Goal: Information Seeking & Learning: Learn about a topic

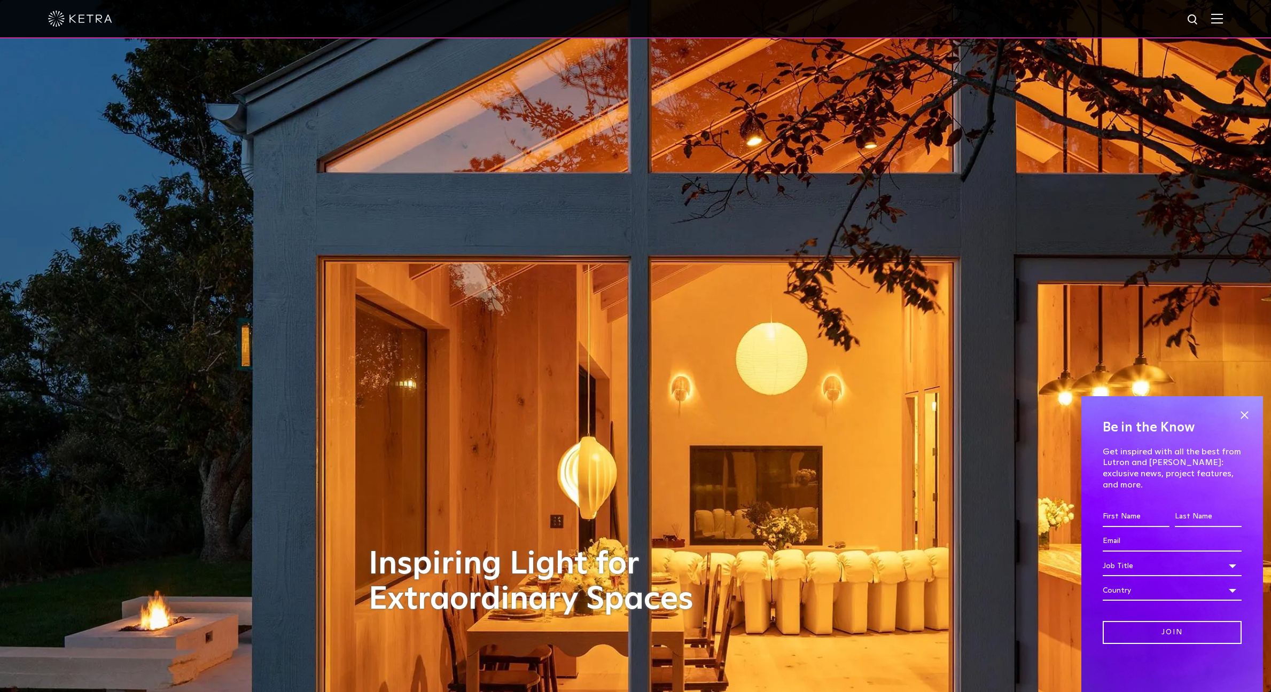
click at [1223, 14] on img at bounding box center [1217, 18] width 12 height 10
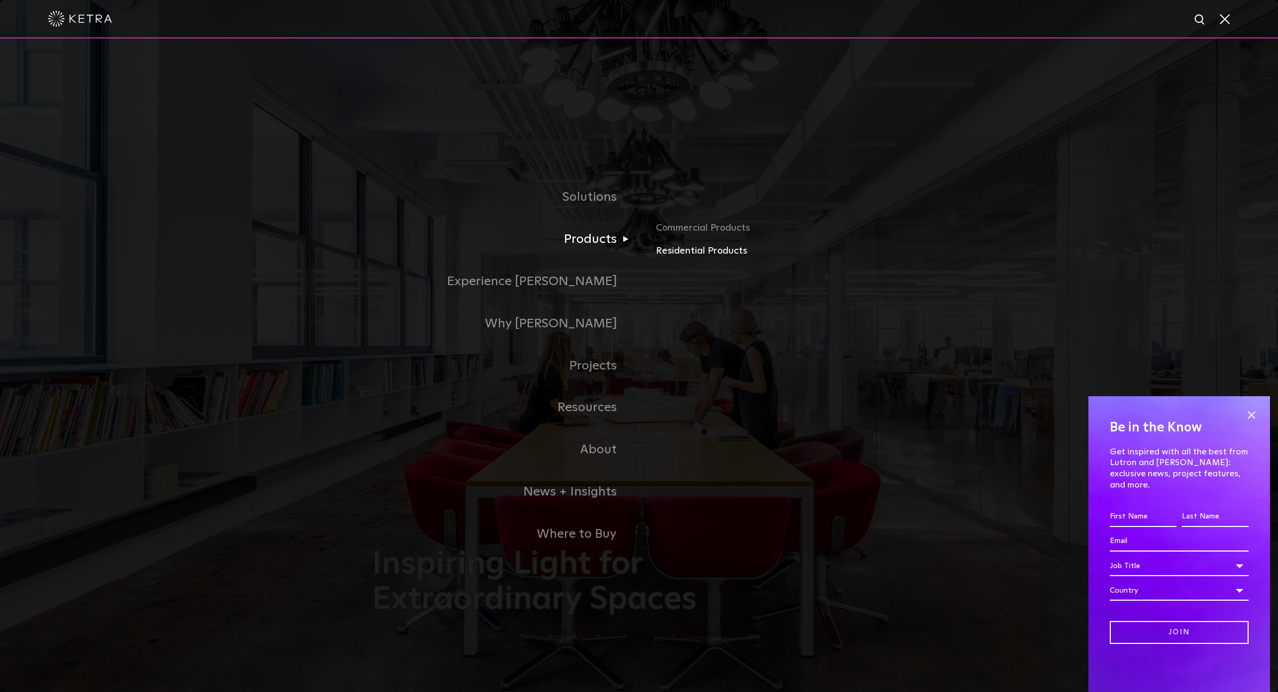
click at [684, 253] on link "Residential Products" at bounding box center [781, 251] width 250 height 15
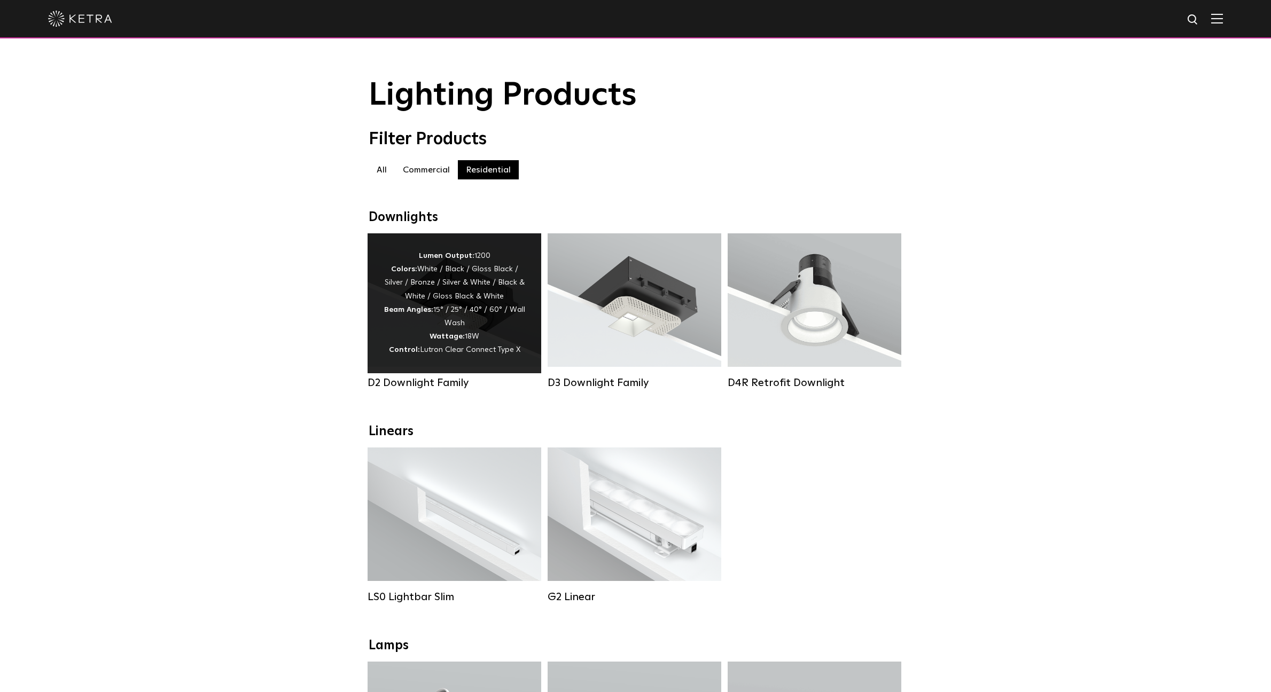
scroll to position [4, 0]
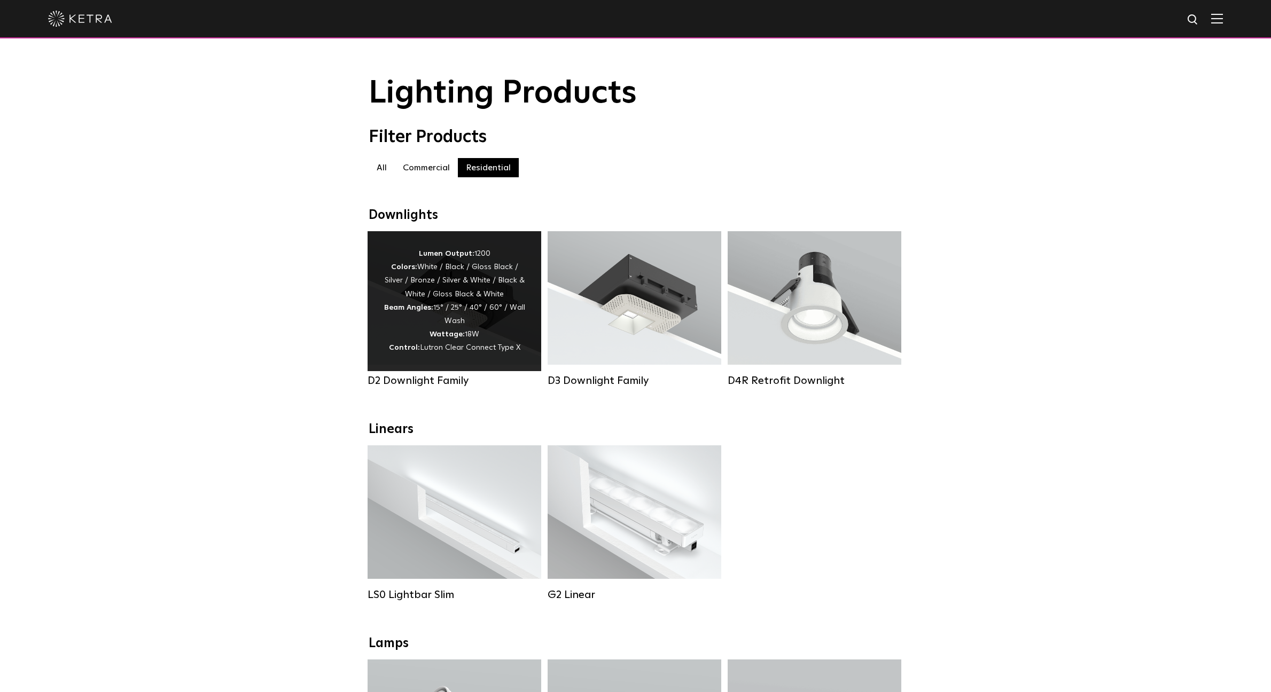
click at [454, 323] on div "Lumen Output: 1200 Colors: White / Black / Gloss Black / Silver / Bronze / Silv…" at bounding box center [455, 301] width 142 height 108
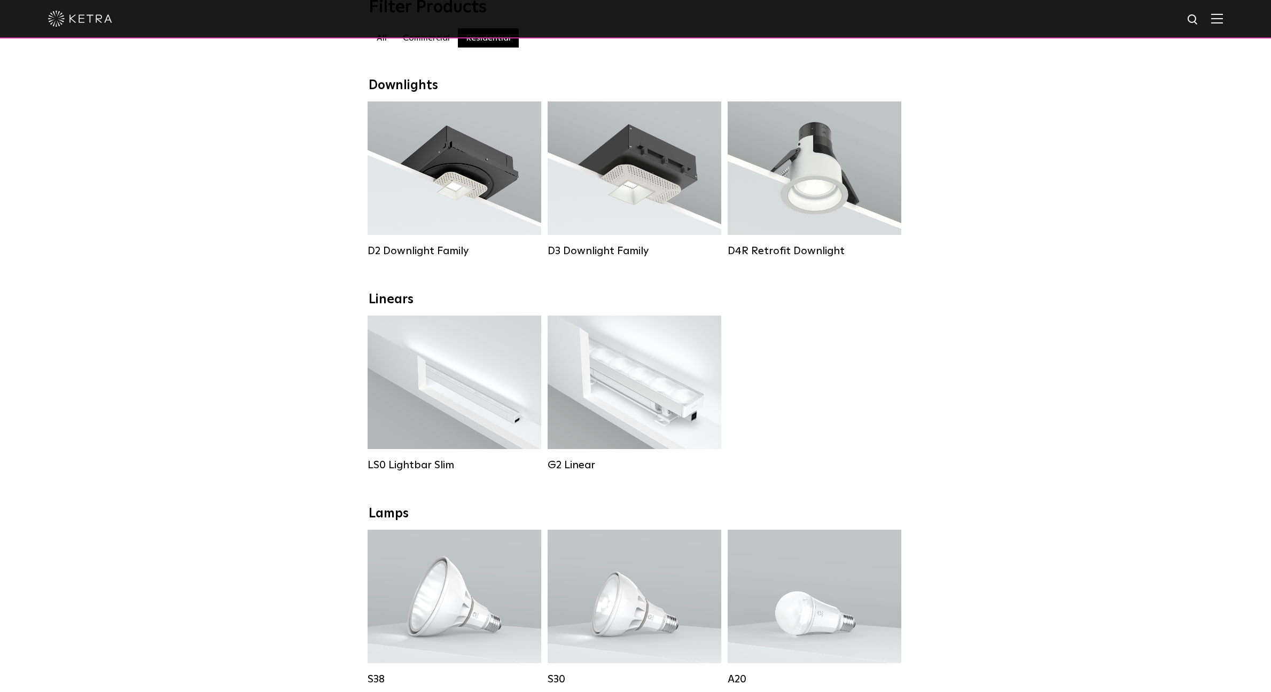
scroll to position [152, 0]
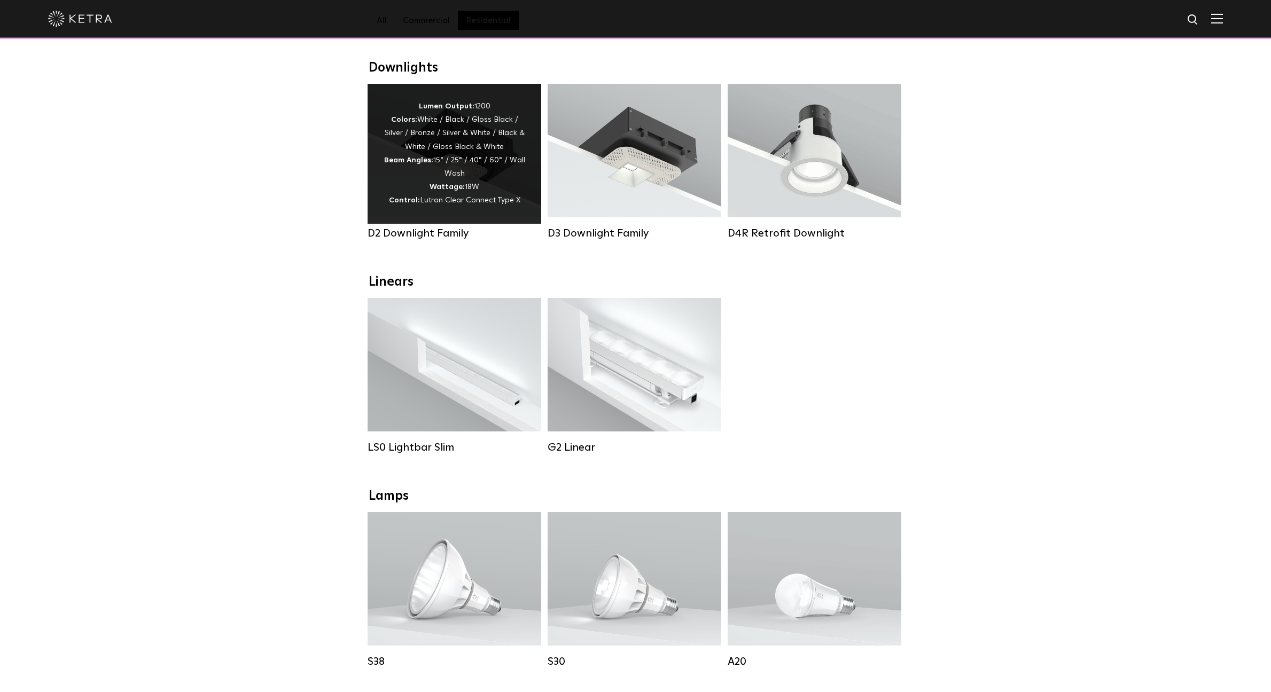
click at [403, 177] on div "Lumen Output: 1200 Colors: White / Black / Gloss Black / Silver / Bronze / Silv…" at bounding box center [455, 154] width 142 height 108
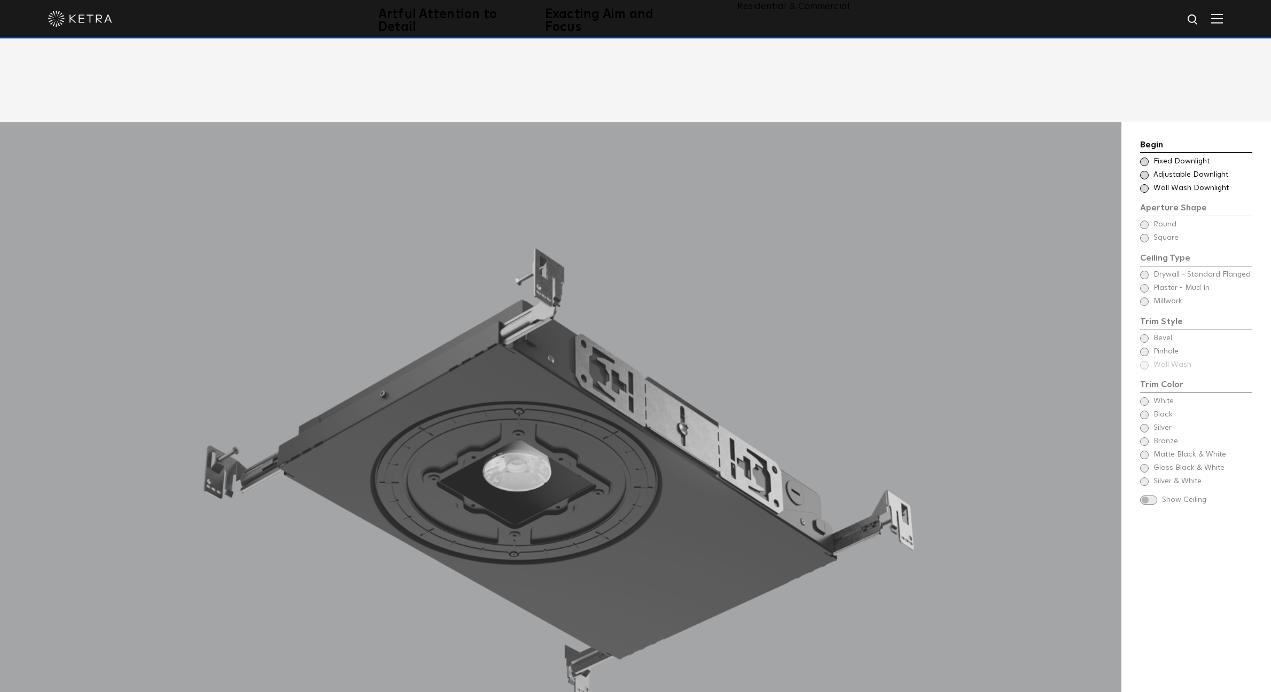
scroll to position [1154, 0]
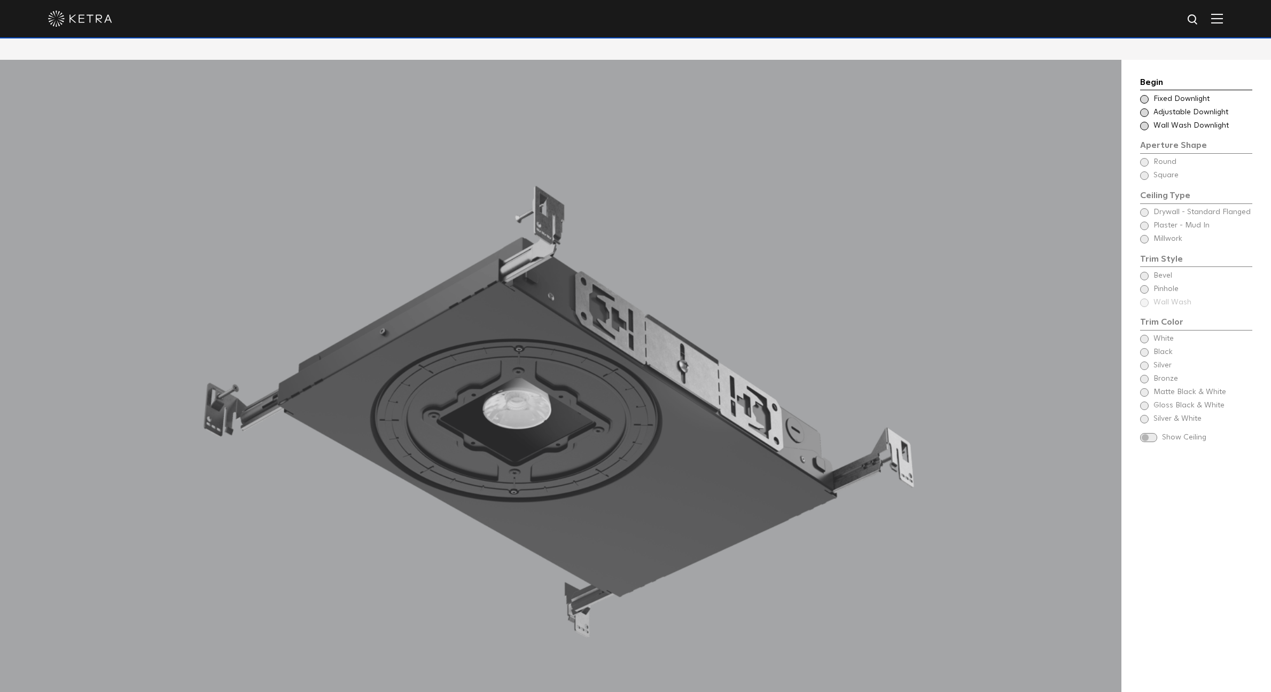
click at [1145, 108] on span at bounding box center [1144, 112] width 9 height 9
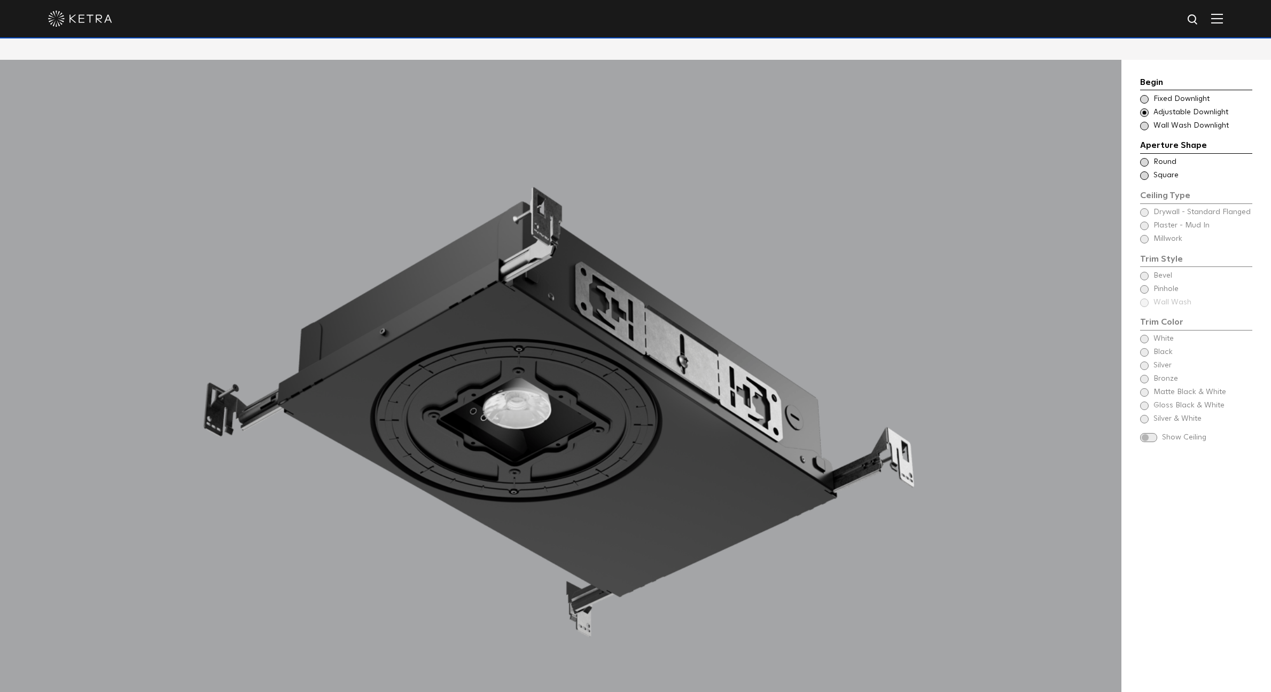
click at [1145, 108] on span at bounding box center [1144, 112] width 9 height 9
click at [1144, 95] on span at bounding box center [1144, 99] width 9 height 9
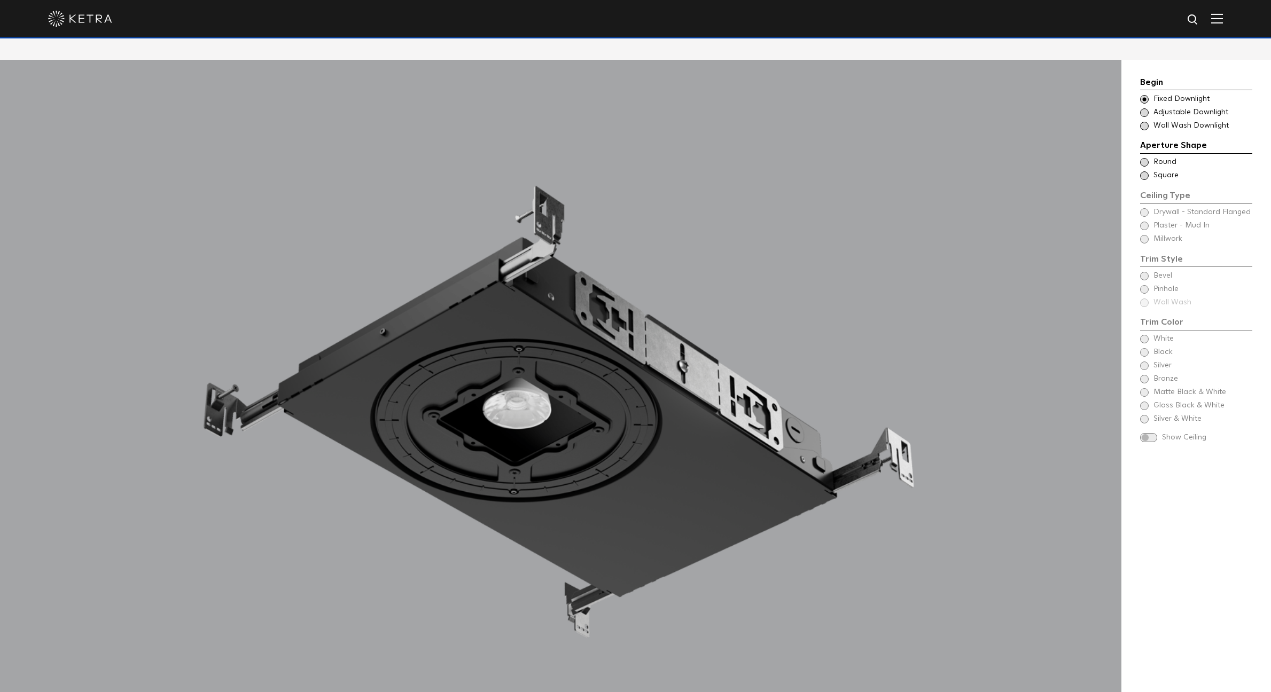
click at [1146, 171] on span at bounding box center [1144, 175] width 9 height 9
click at [1146, 235] on span at bounding box center [1144, 239] width 9 height 9
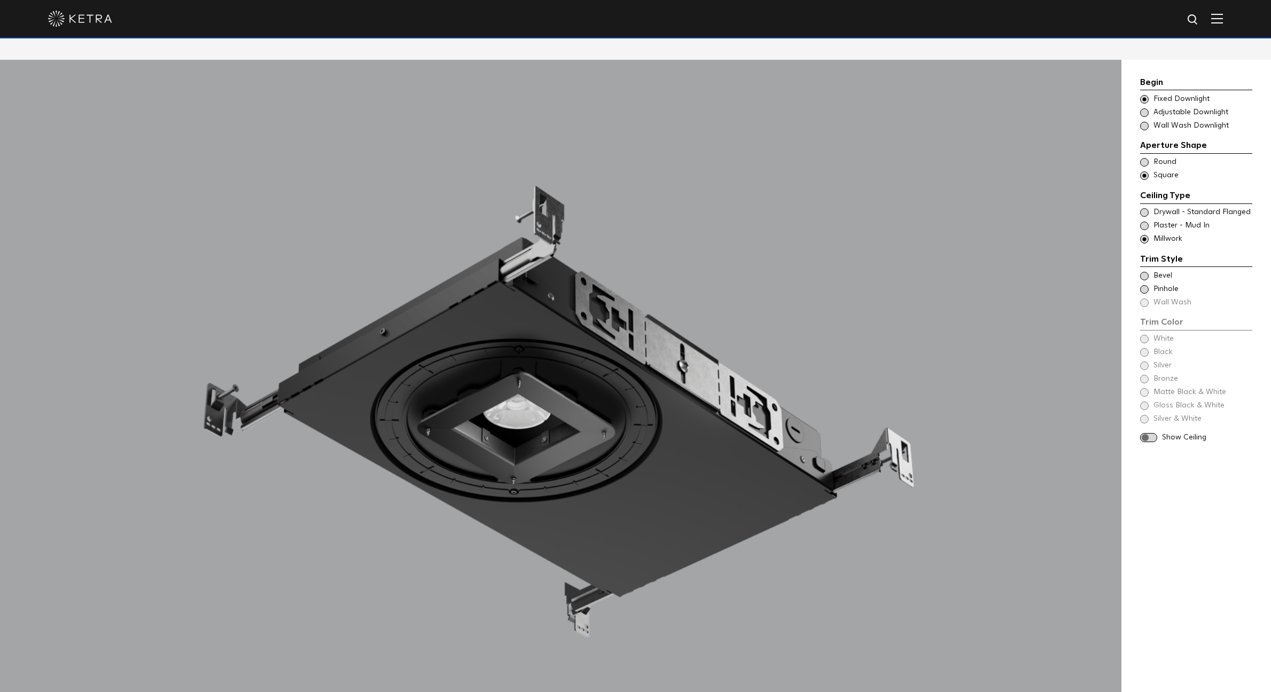
click at [1145, 222] on span at bounding box center [1144, 226] width 9 height 9
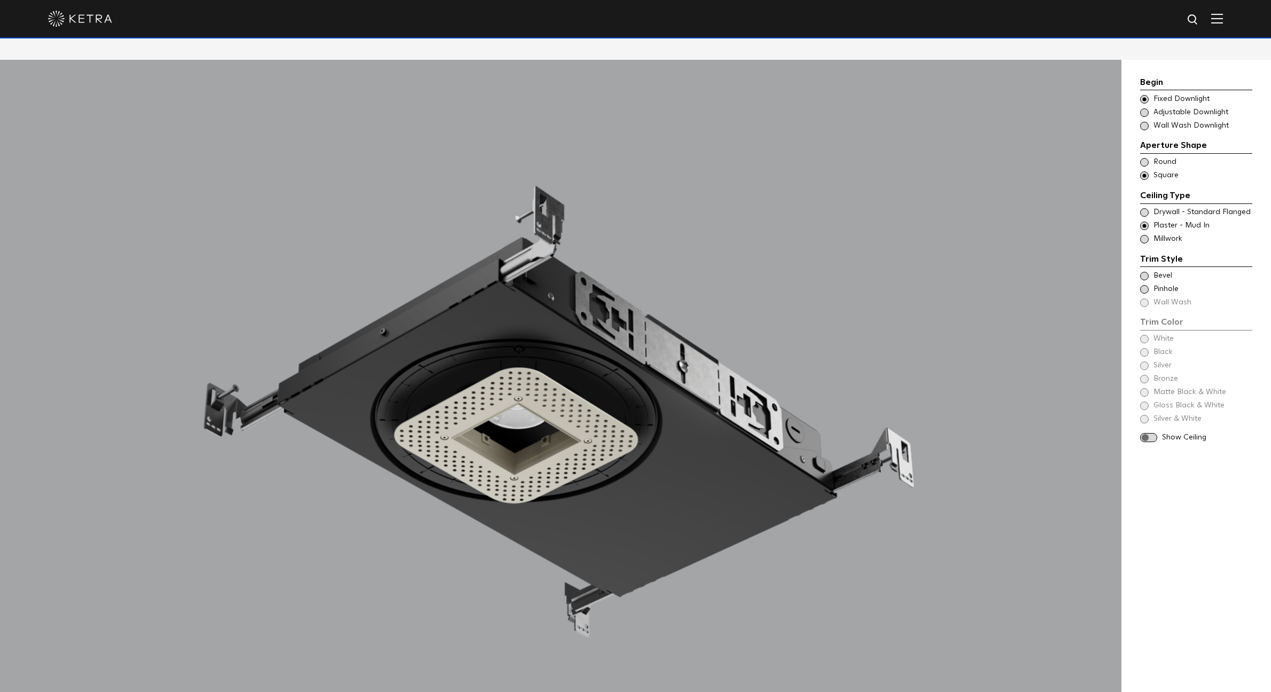
click at [1147, 208] on span at bounding box center [1144, 212] width 9 height 9
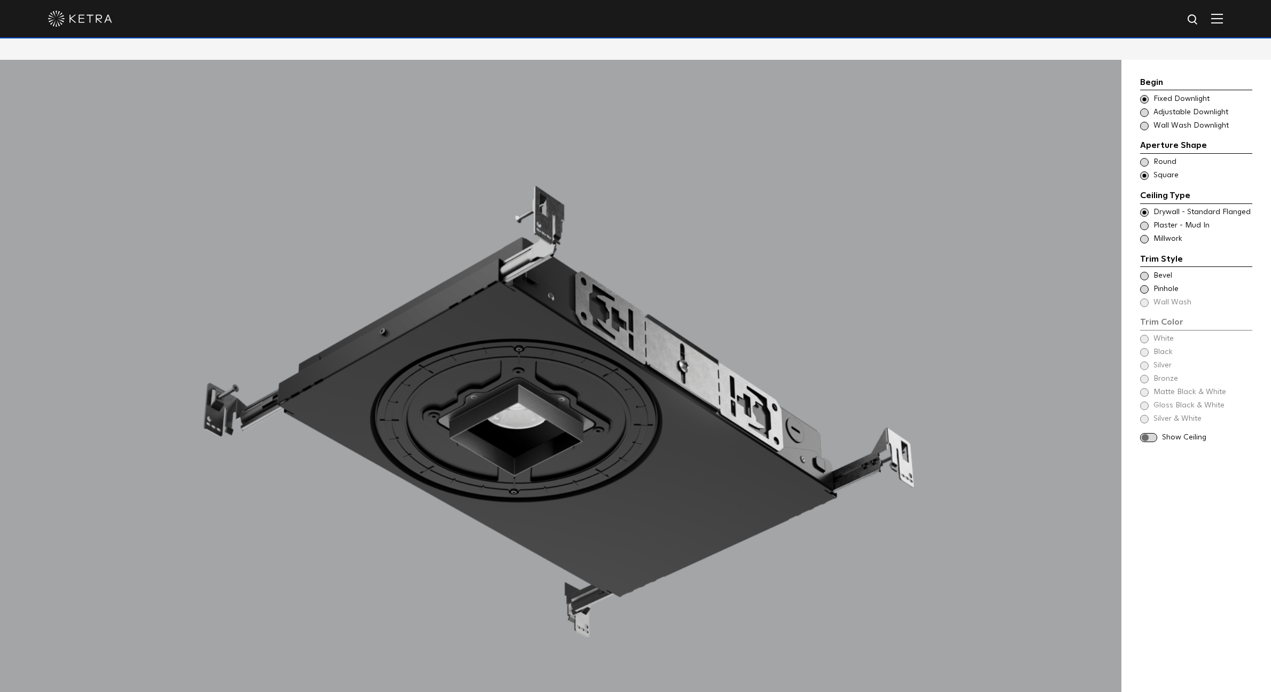
click at [1146, 272] on span at bounding box center [1144, 276] width 9 height 9
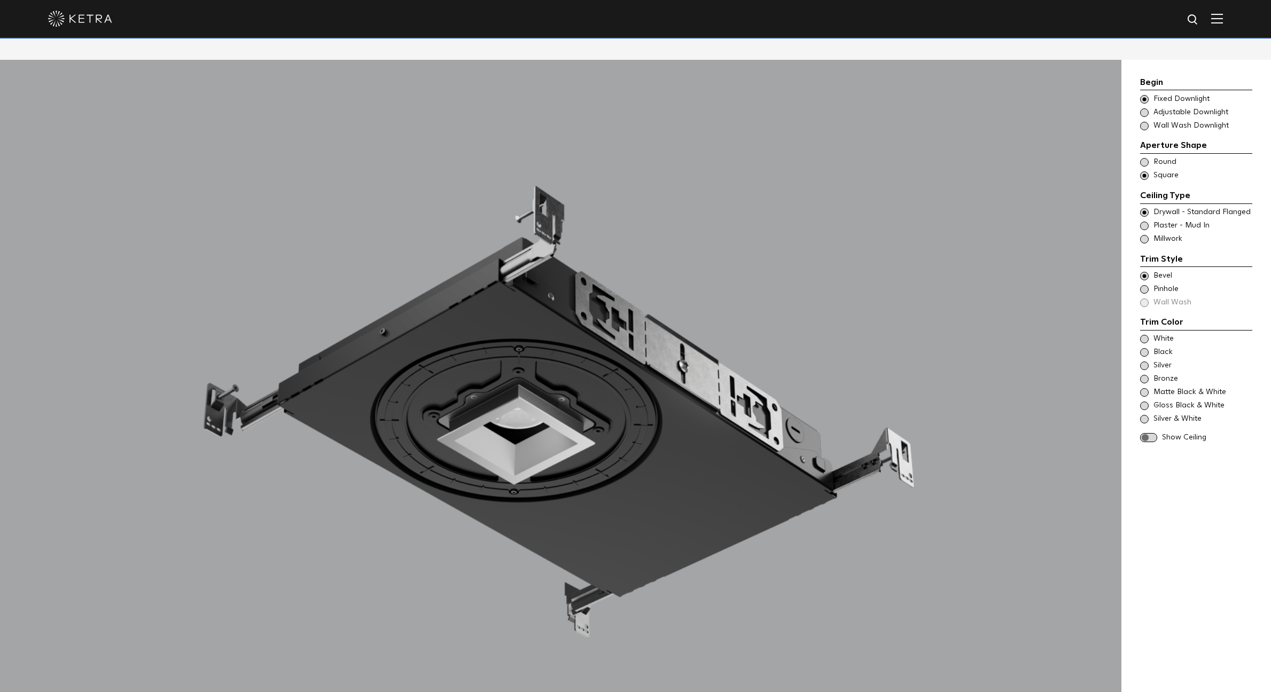
click at [1146, 272] on span at bounding box center [1144, 276] width 9 height 9
click at [1145, 285] on span at bounding box center [1144, 289] width 9 height 9
click at [1144, 272] on span at bounding box center [1144, 276] width 9 height 9
click at [1146, 222] on span at bounding box center [1144, 226] width 9 height 9
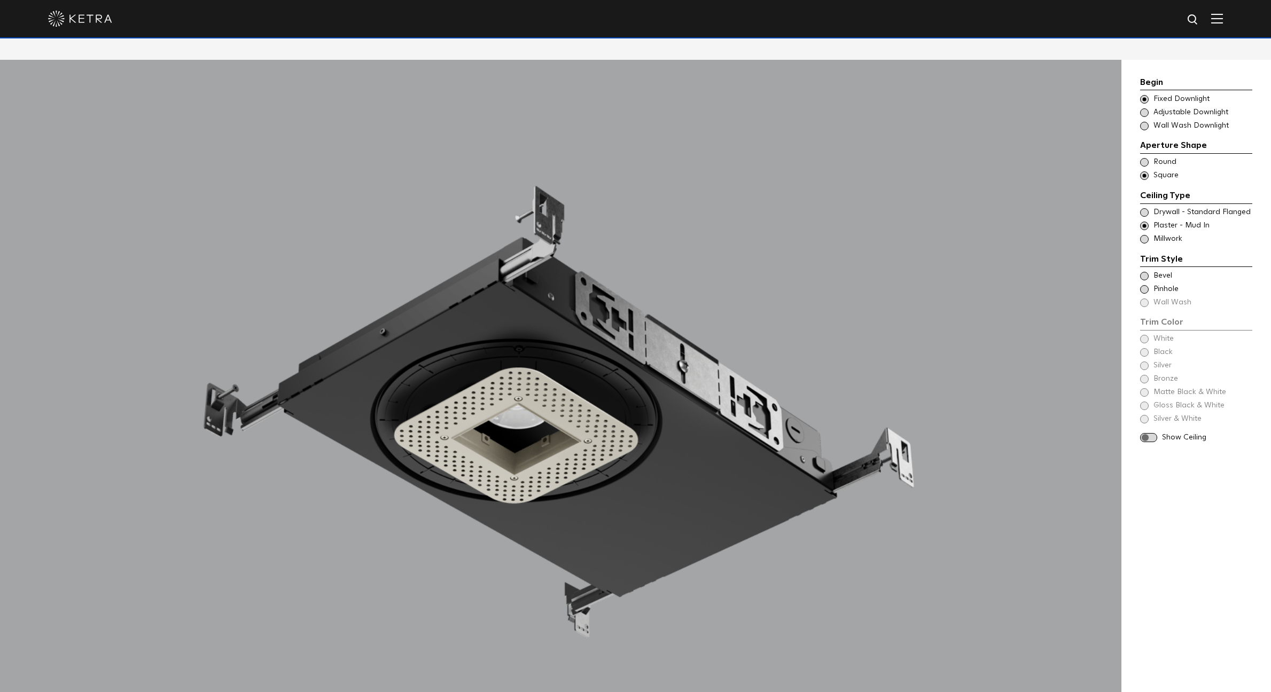
click at [1146, 272] on span at bounding box center [1144, 276] width 9 height 9
click at [1144, 285] on span at bounding box center [1144, 289] width 9 height 9
click at [1143, 253] on div "Trim Style Trim Color - Square - Flangeless Bevel Trim Color - Square - Pinhole…" at bounding box center [1196, 281] width 112 height 56
click at [1144, 272] on span at bounding box center [1144, 276] width 9 height 9
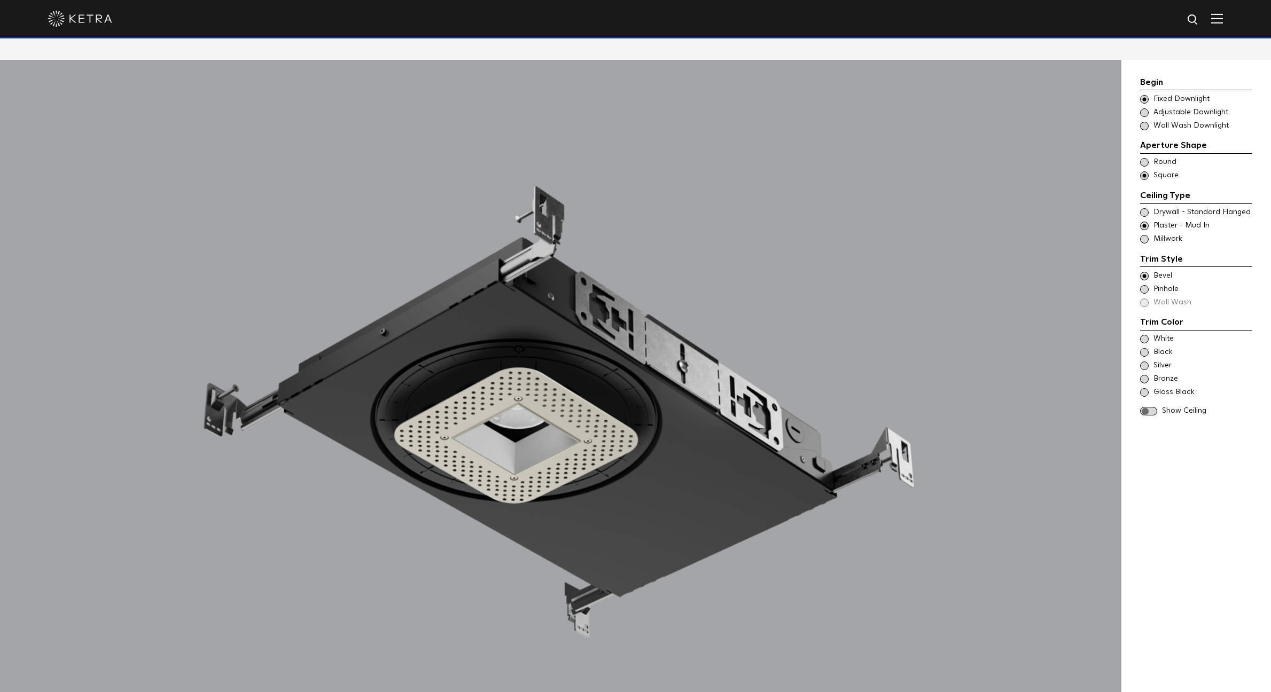
click at [1146, 362] on span at bounding box center [1144, 366] width 9 height 9
click at [1143, 375] on span at bounding box center [1144, 379] width 9 height 9
click at [1142, 388] on span at bounding box center [1144, 392] width 9 height 9
click at [1144, 407] on span at bounding box center [1148, 411] width 17 height 9
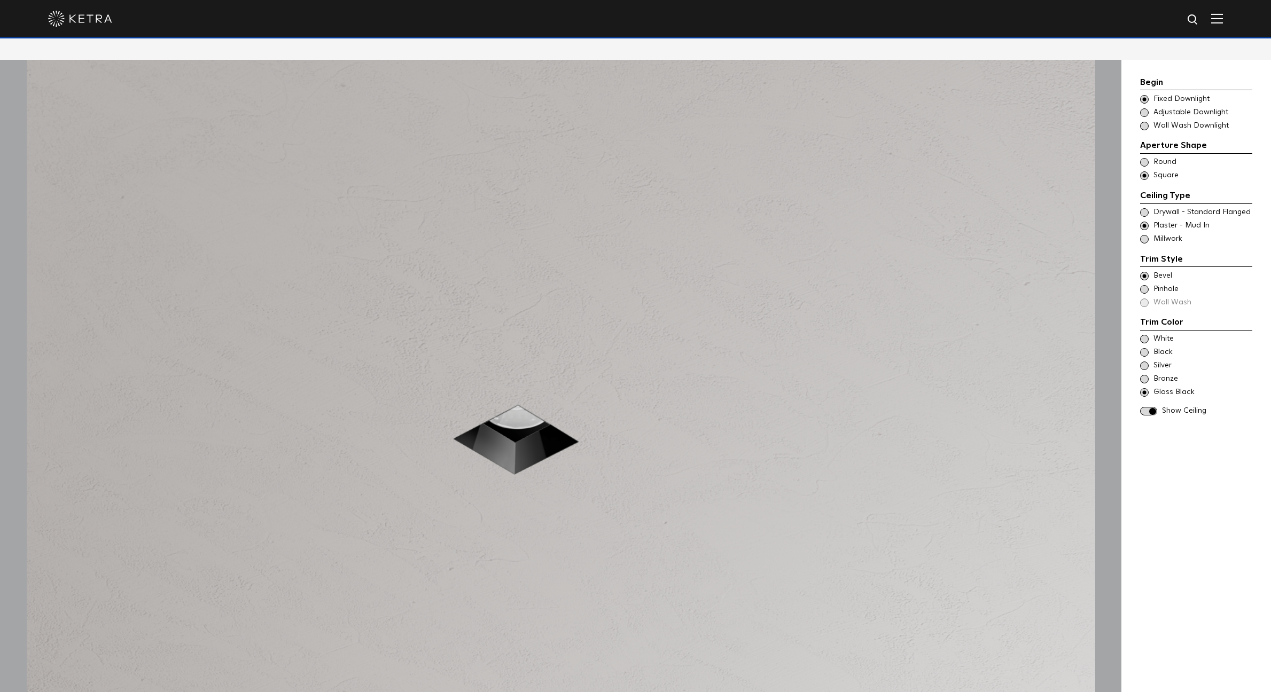
click at [1145, 335] on span at bounding box center [1144, 339] width 9 height 9
click at [1144, 388] on span at bounding box center [1144, 392] width 9 height 9
click at [1145, 285] on span at bounding box center [1144, 289] width 9 height 9
click at [1144, 272] on span at bounding box center [1144, 276] width 9 height 9
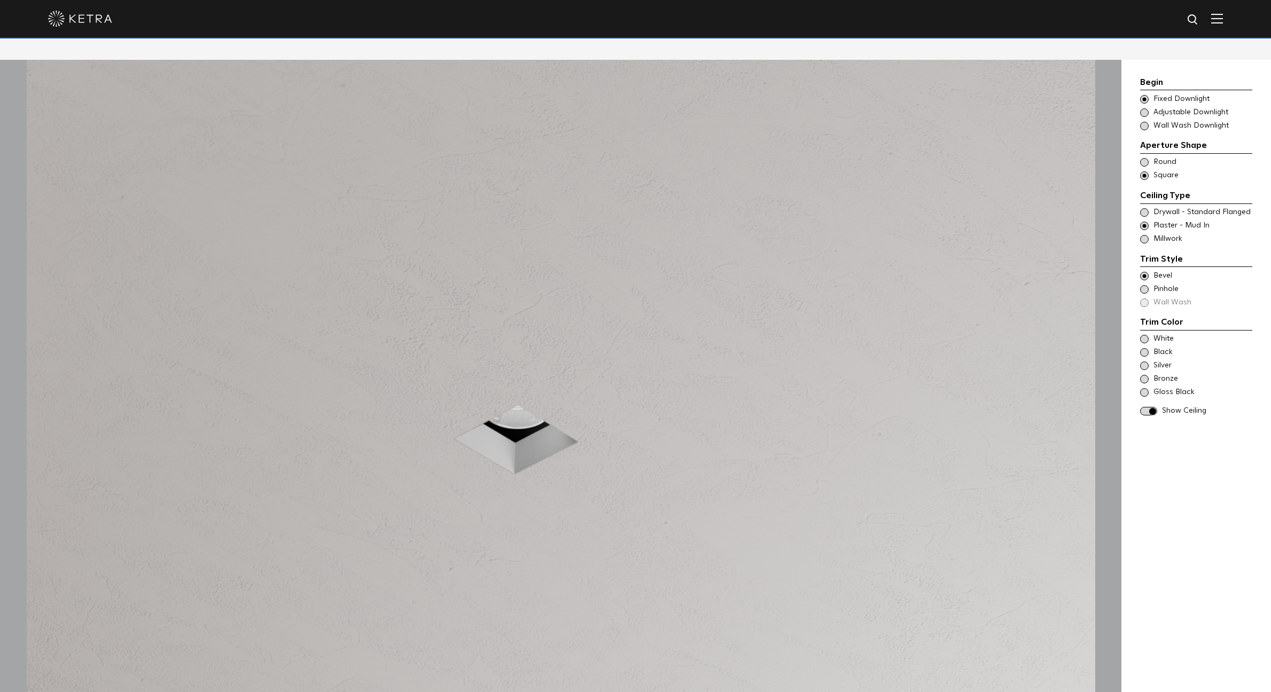
click at [1145, 234] on div "Trim Style - Square - Flangeless - Millwork Round - Millwork,Wall Wash - Square…" at bounding box center [1196, 239] width 112 height 11
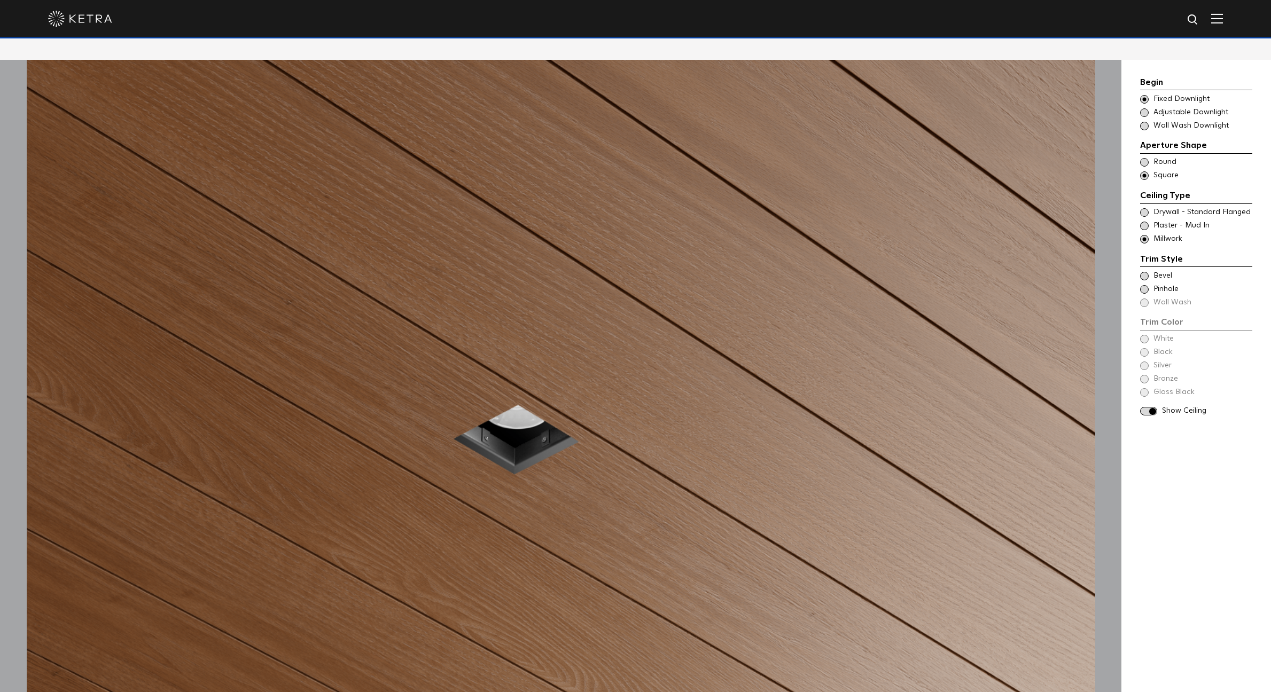
click at [1145, 272] on span at bounding box center [1144, 276] width 9 height 9
click at [1146, 348] on span at bounding box center [1144, 352] width 9 height 9
click at [1146, 362] on span at bounding box center [1144, 366] width 9 height 9
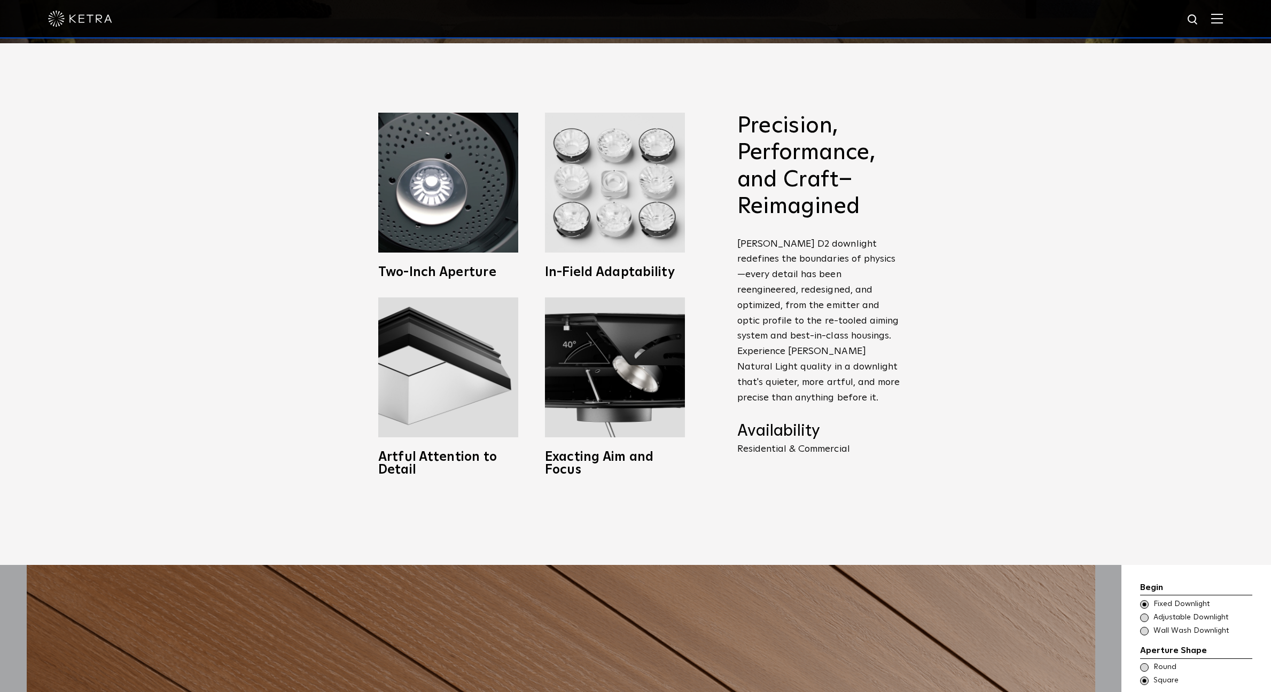
scroll to position [785, 0]
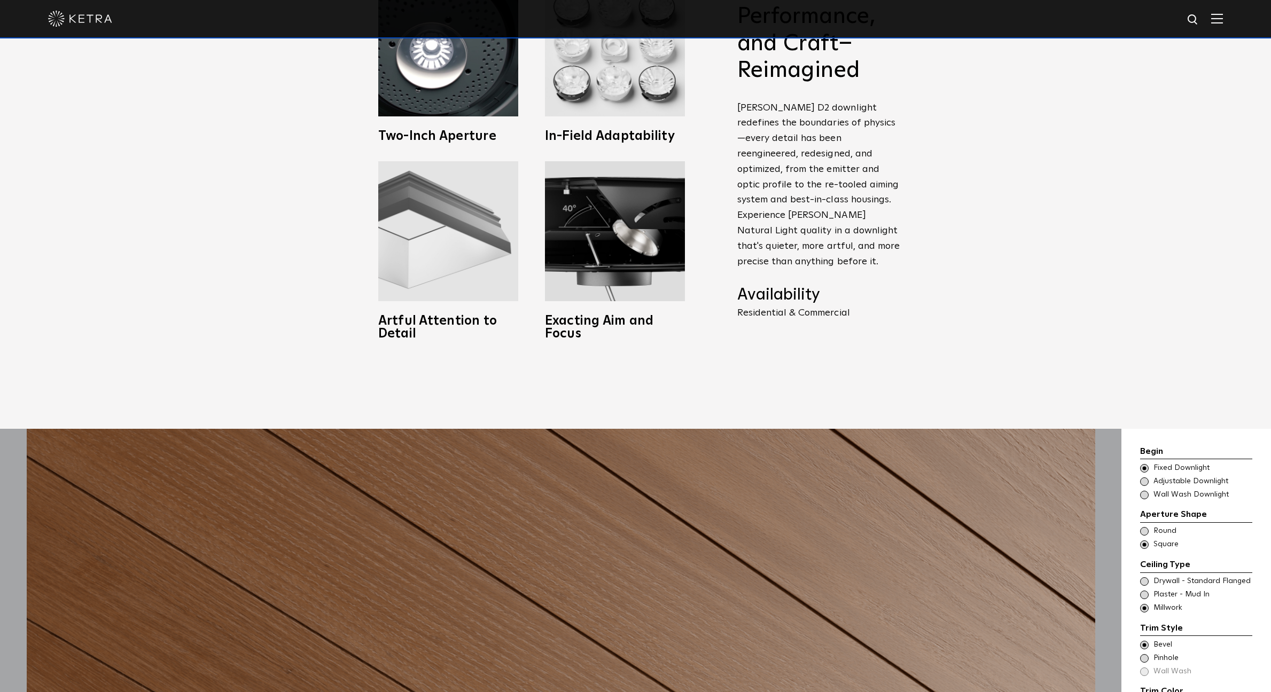
click at [442, 321] on h3 "Artful Attention to Detail" at bounding box center [448, 328] width 140 height 26
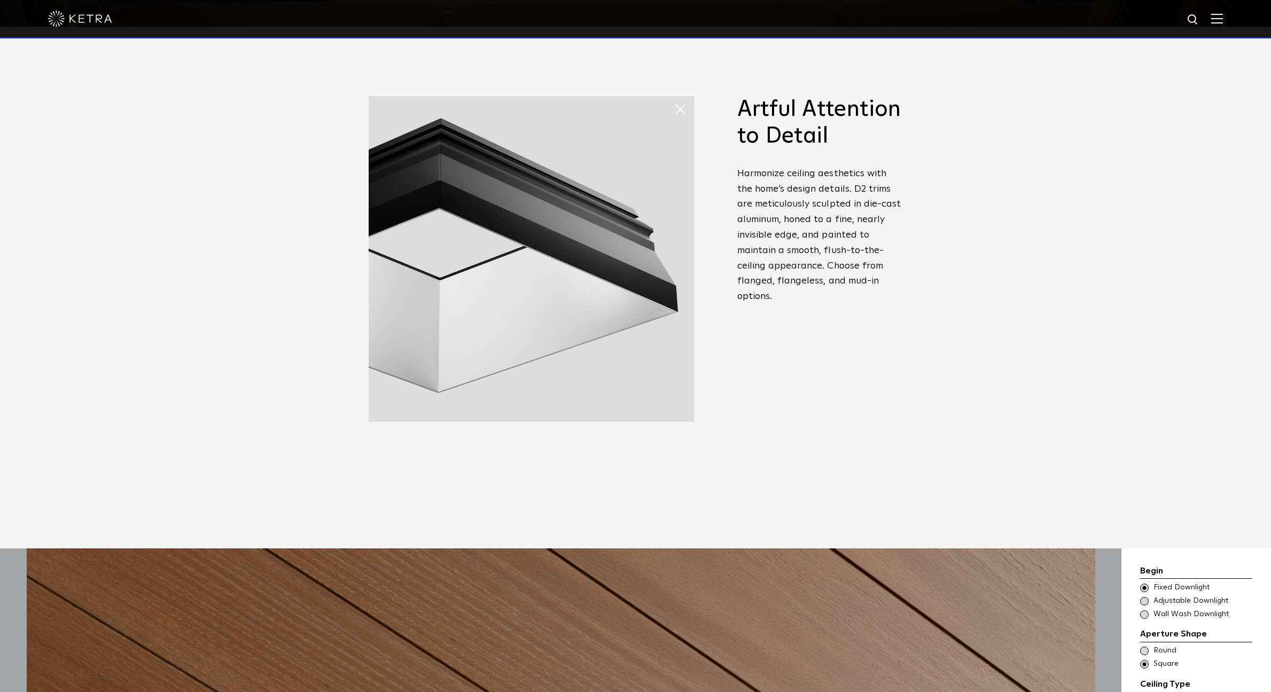
scroll to position [663, 0]
